Goal: Information Seeking & Learning: Understand process/instructions

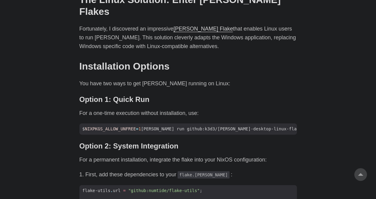
scroll to position [408, 0]
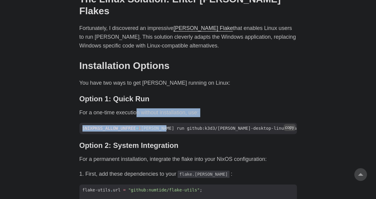
drag, startPoint x: 167, startPoint y: 106, endPoint x: 171, endPoint y: 108, distance: 4.4
click at [171, 108] on div "As an avid user of [PERSON_NAME]’s [PERSON_NAME], I’ve primarily accessed it th…" at bounding box center [188, 195] width 218 height 609
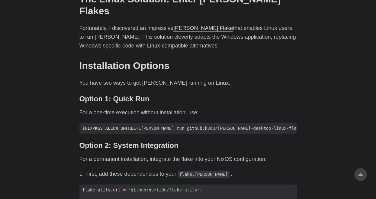
click at [167, 118] on div "As an avid user of [PERSON_NAME]’s [PERSON_NAME], I’ve primarily accessed it th…" at bounding box center [188, 195] width 218 height 609
drag, startPoint x: 138, startPoint y: 121, endPoint x: 160, endPoint y: 132, distance: 24.3
click at [160, 132] on div "As an avid user of [PERSON_NAME]’s [PERSON_NAME], I’ve primarily accessed it th…" at bounding box center [188, 195] width 218 height 609
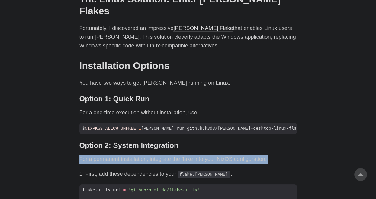
drag, startPoint x: 120, startPoint y: 133, endPoint x: 142, endPoint y: 145, distance: 25.1
click at [142, 145] on div "As an avid user of [PERSON_NAME]’s [PERSON_NAME], I’ve primarily accessed it th…" at bounding box center [188, 195] width 218 height 609
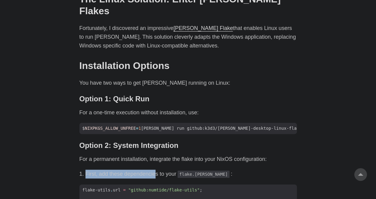
drag, startPoint x: 128, startPoint y: 148, endPoint x: 170, endPoint y: 158, distance: 42.4
click at [169, 158] on div "As an avid user of [PERSON_NAME]’s [PERSON_NAME], I’ve primarily accessed it th…" at bounding box center [188, 195] width 218 height 609
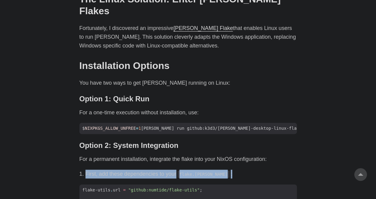
click at [170, 158] on div "As an avid user of [PERSON_NAME]’s [PERSON_NAME], I’ve primarily accessed it th…" at bounding box center [188, 195] width 218 height 609
drag, startPoint x: 161, startPoint y: 155, endPoint x: 102, endPoint y: 143, distance: 60.2
click at [108, 144] on div "As an avid user of [PERSON_NAME]’s [PERSON_NAME], I’ve primarily accessed it th…" at bounding box center [188, 195] width 218 height 609
click at [102, 143] on div "As an avid user of [PERSON_NAME]’s [PERSON_NAME], I’ve primarily accessed it th…" at bounding box center [188, 195] width 218 height 609
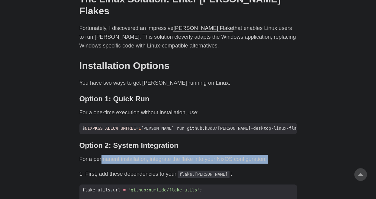
drag, startPoint x: 102, startPoint y: 136, endPoint x: 139, endPoint y: 151, distance: 40.3
click at [137, 150] on div "As an avid user of [PERSON_NAME]’s [PERSON_NAME], I’ve primarily accessed it th…" at bounding box center [188, 195] width 218 height 609
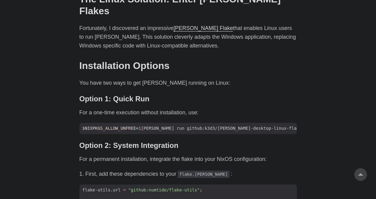
click at [141, 170] on li "First, add these dependencies to your flake.[PERSON_NAME] :" at bounding box center [192, 174] width 212 height 9
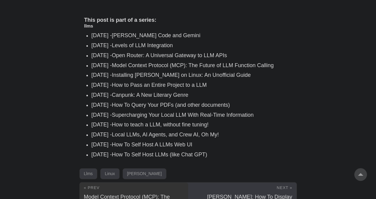
scroll to position [958, 0]
